Goal: Use online tool/utility: Utilize a website feature to perform a specific function

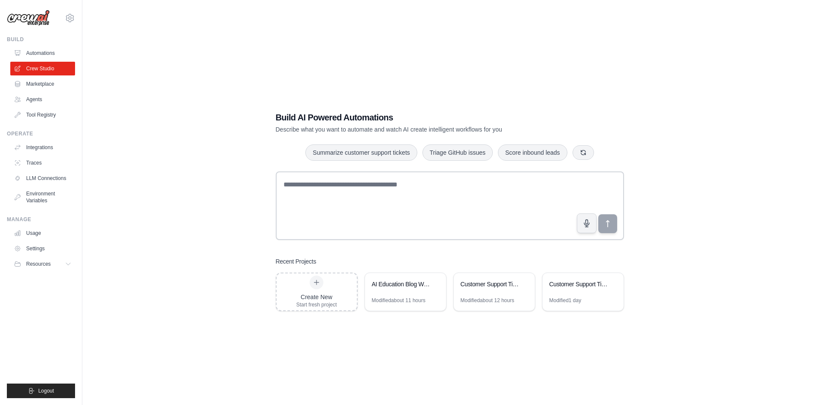
click at [409, 194] on textarea at bounding box center [450, 205] width 348 height 69
type textarea "**********"
click at [604, 232] on button "submit" at bounding box center [607, 223] width 20 height 20
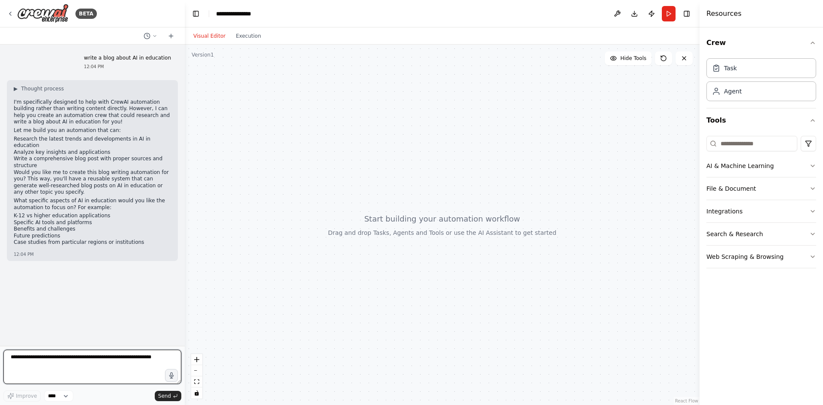
click at [119, 364] on textarea at bounding box center [92, 367] width 178 height 34
